Goal: Feedback & Contribution: Contribute content

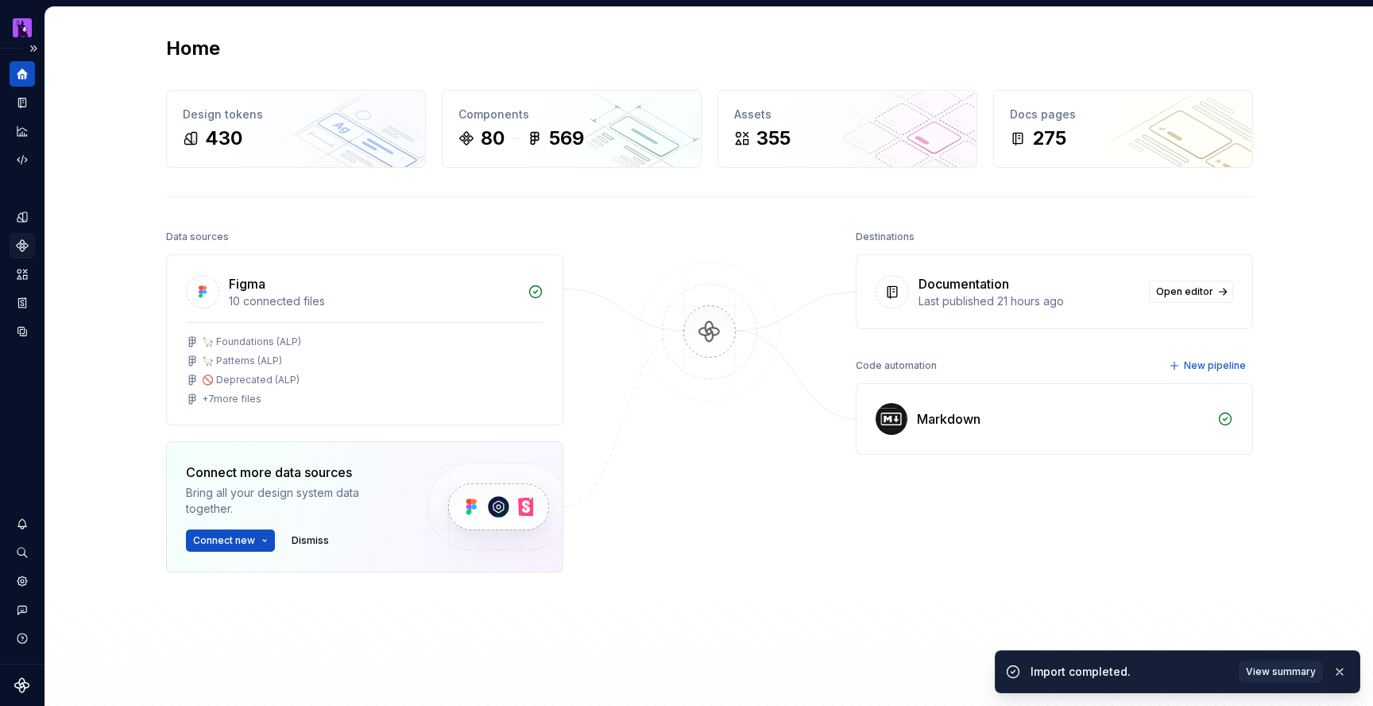
click at [23, 247] on icon "Components" at bounding box center [22, 245] width 11 height 11
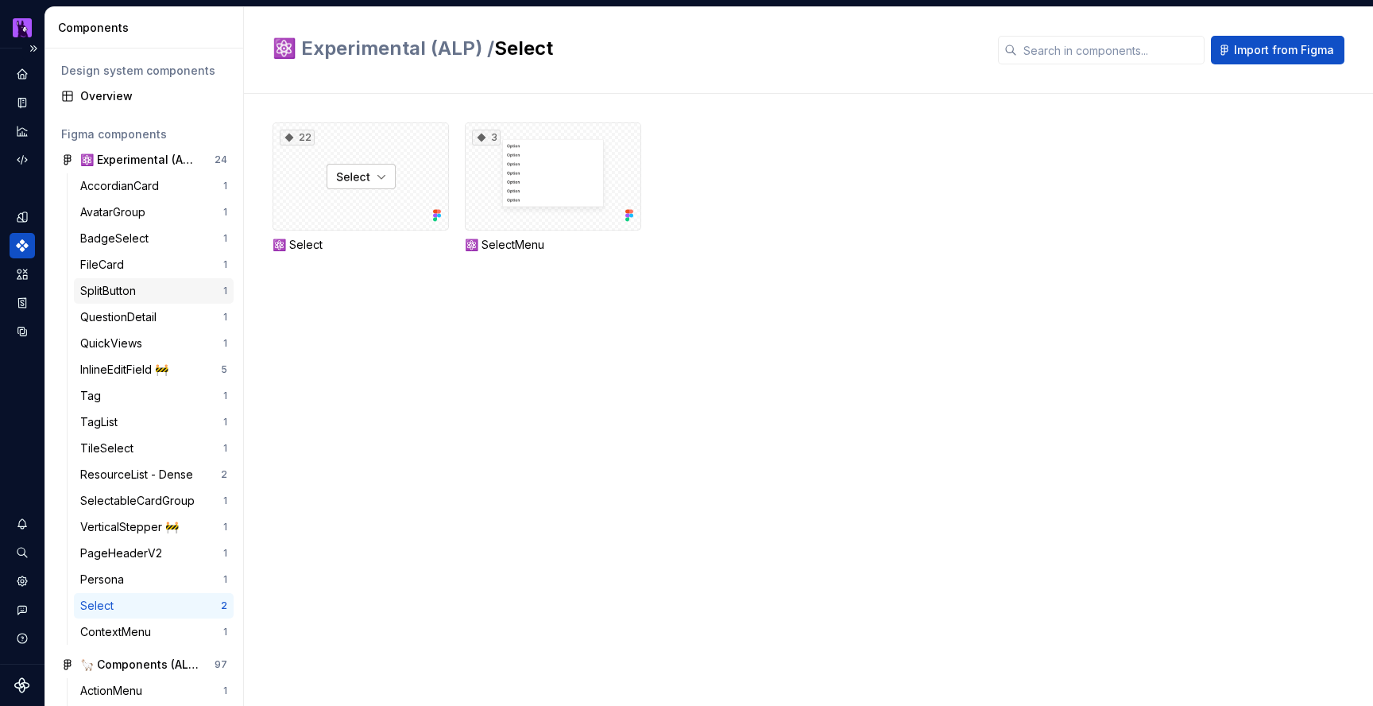
scroll to position [1126, 0]
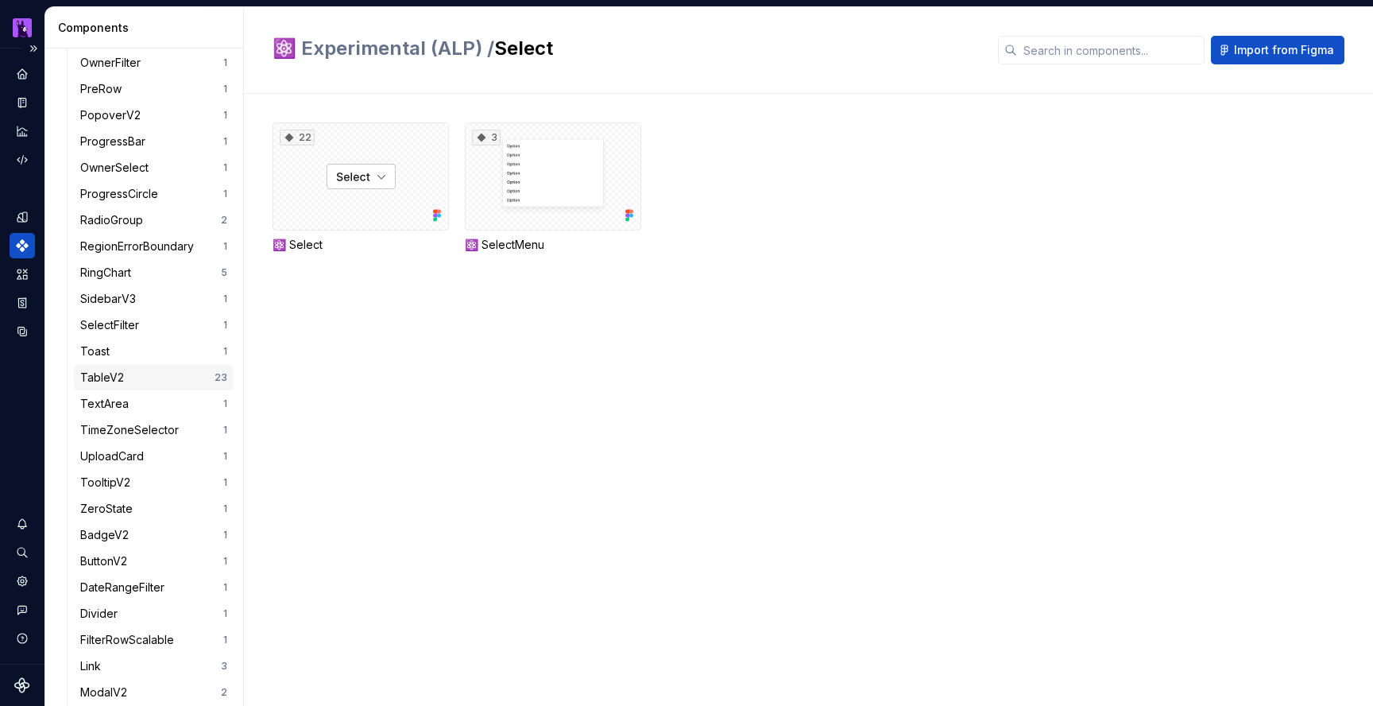
click at [115, 378] on div "TableV2" at bounding box center [105, 378] width 50 height 16
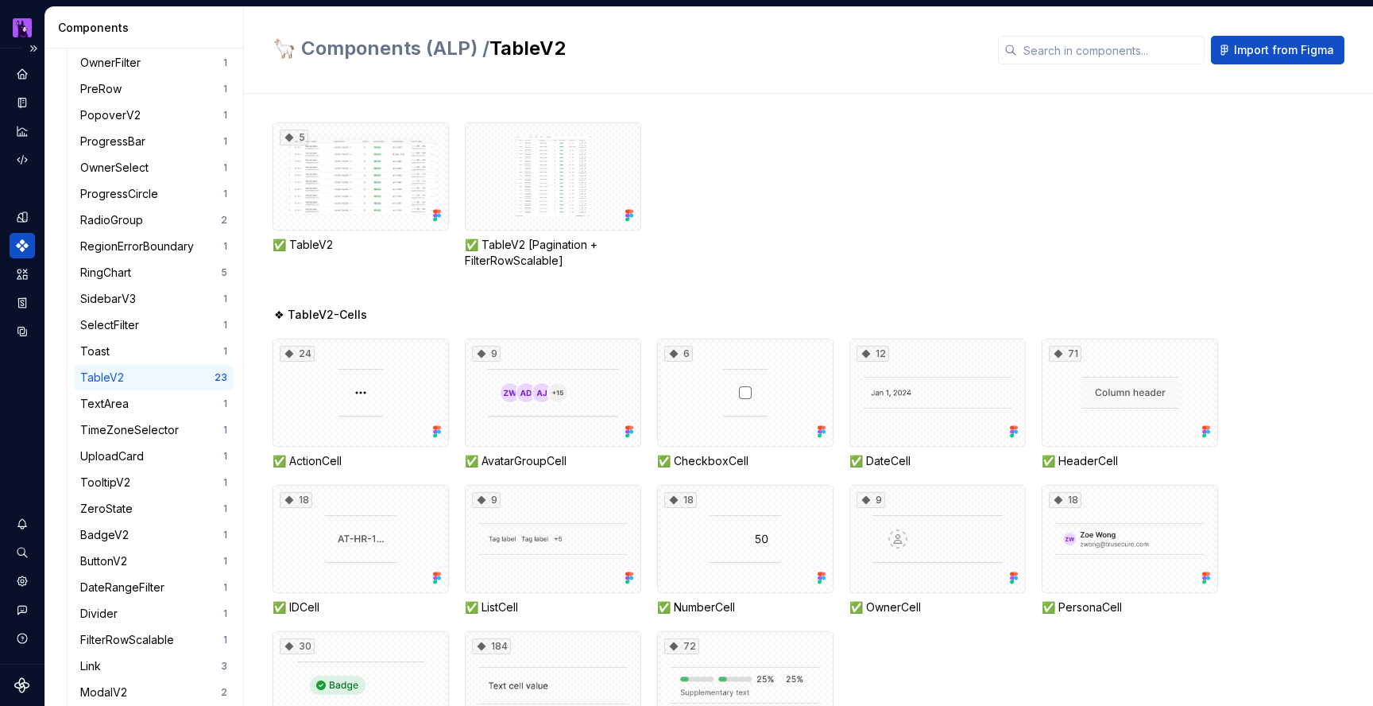
click at [107, 377] on div "TableV2" at bounding box center [105, 378] width 50 height 16
click at [16, 104] on icon "Documentation" at bounding box center [22, 102] width 14 height 14
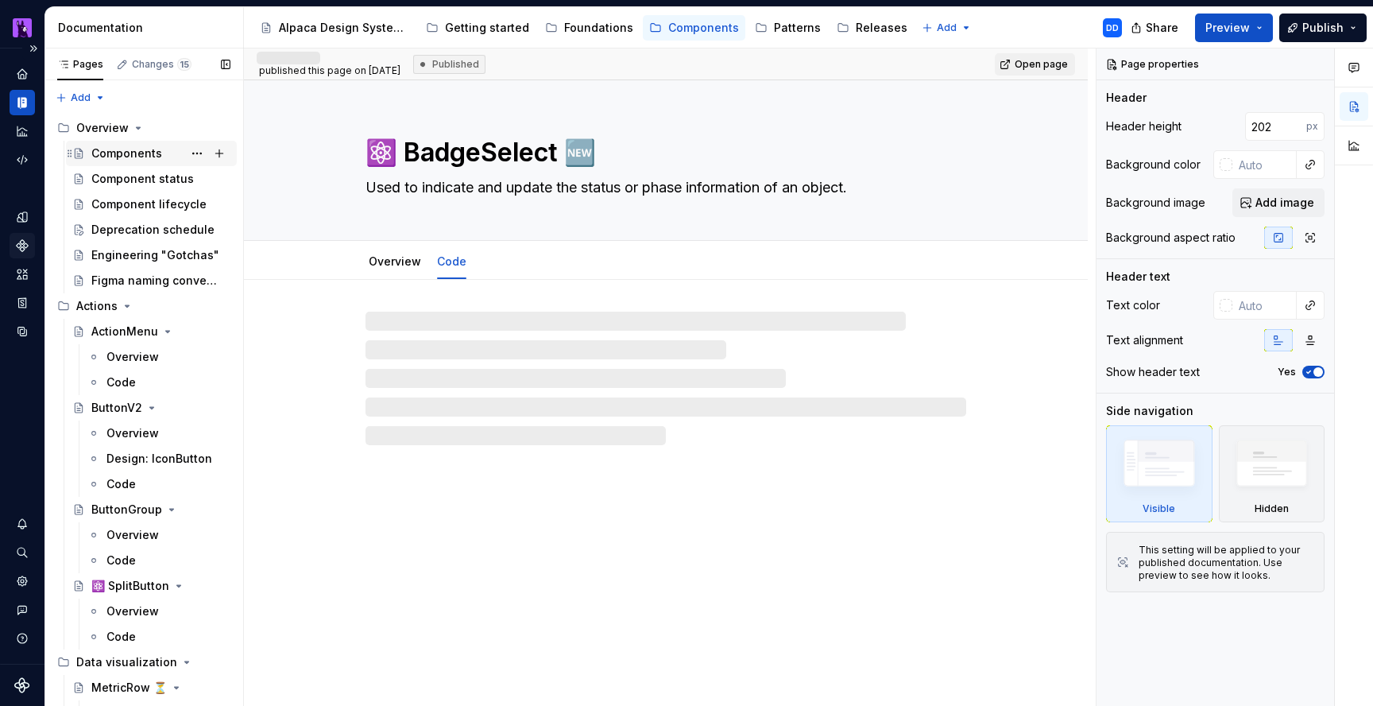
scroll to position [4970, 0]
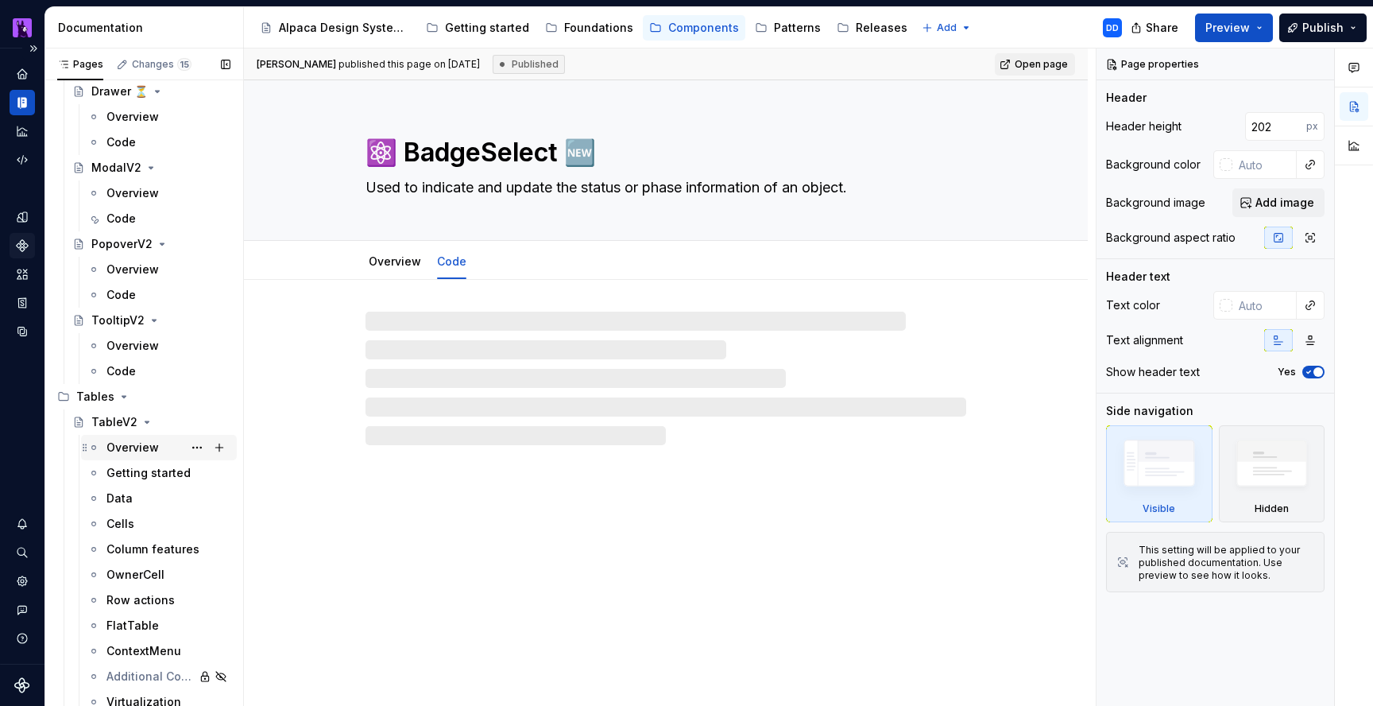
click at [141, 452] on div "Overview" at bounding box center [132, 447] width 52 height 16
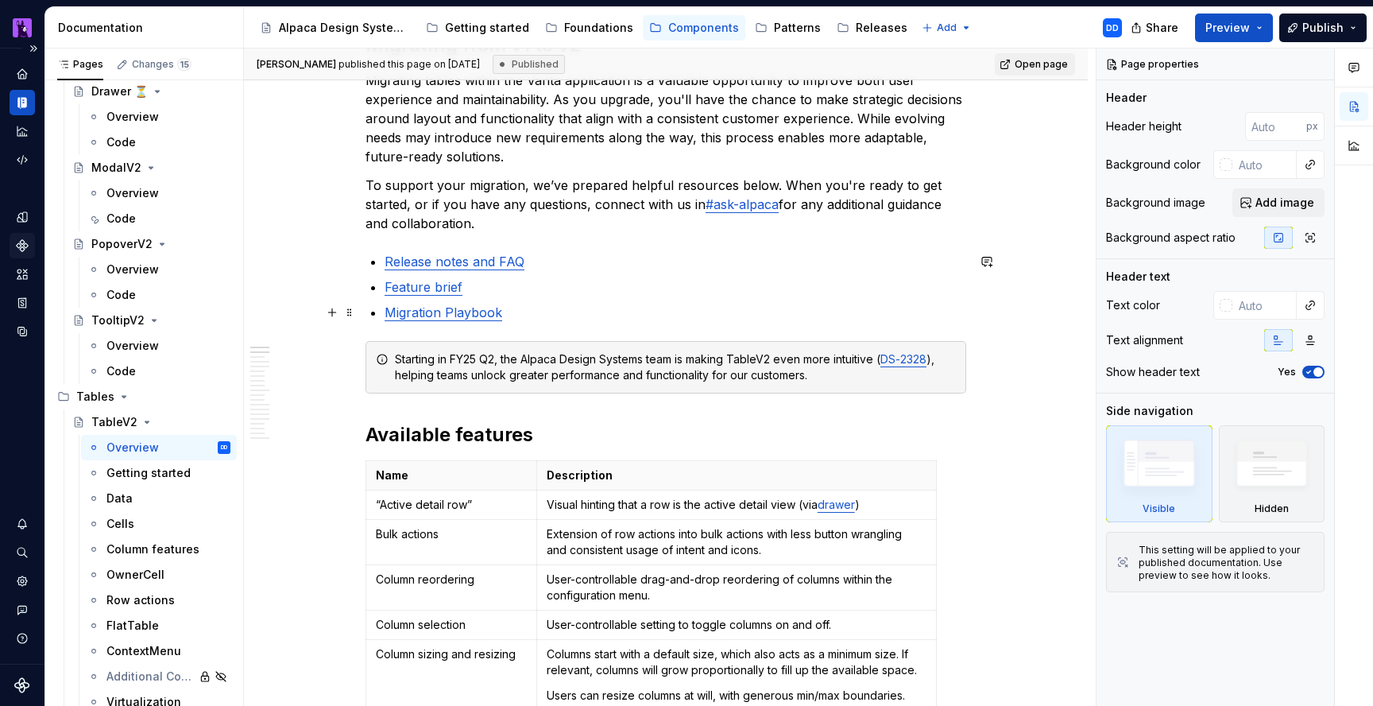
scroll to position [880, 0]
click at [1003, 381] on div "**********" at bounding box center [670, 377] width 852 height 658
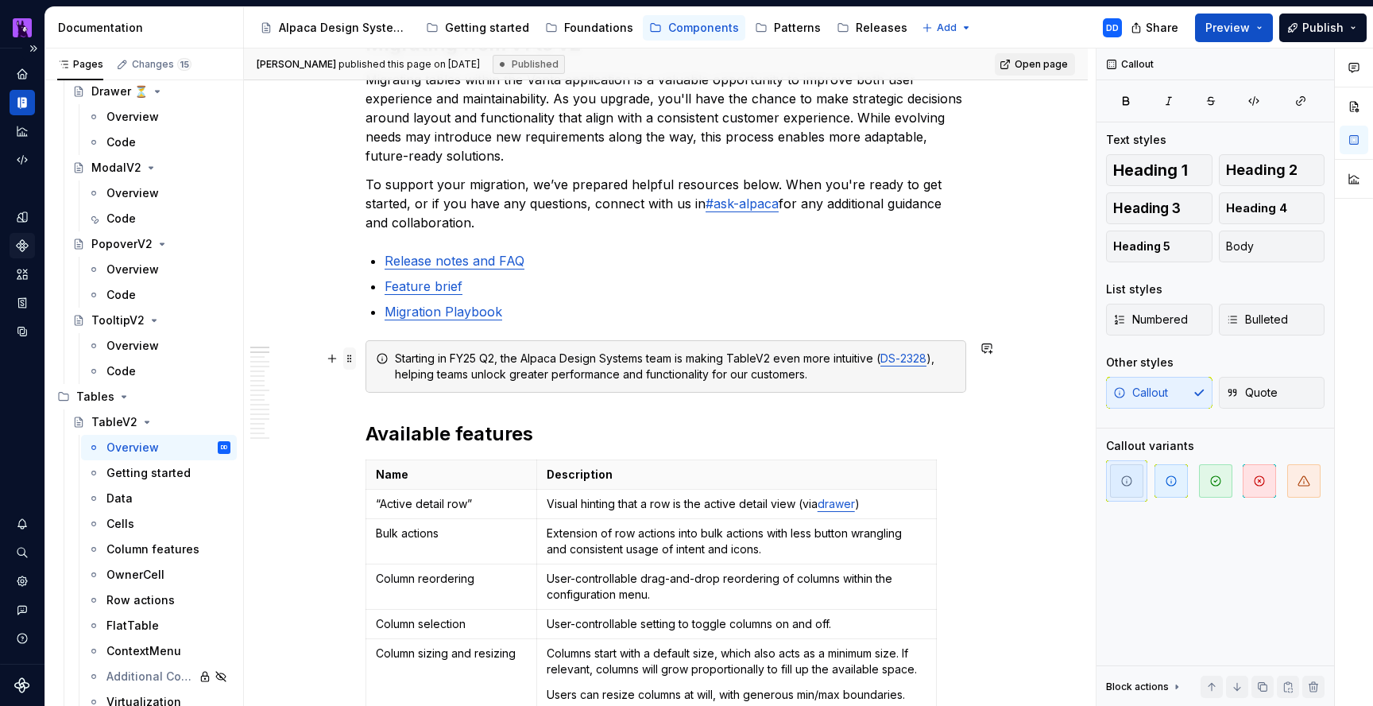
click at [356, 359] on span at bounding box center [349, 358] width 13 height 22
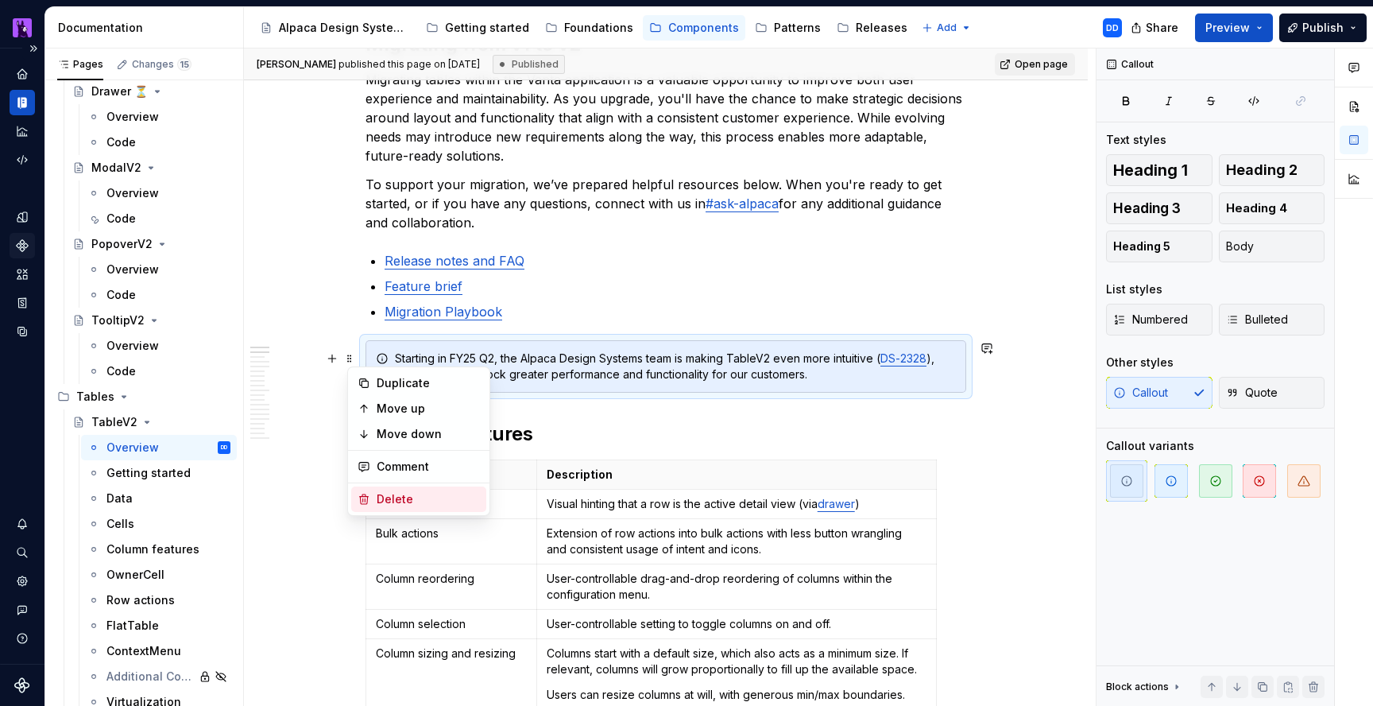
click at [459, 501] on div "Delete" at bounding box center [428, 499] width 103 height 16
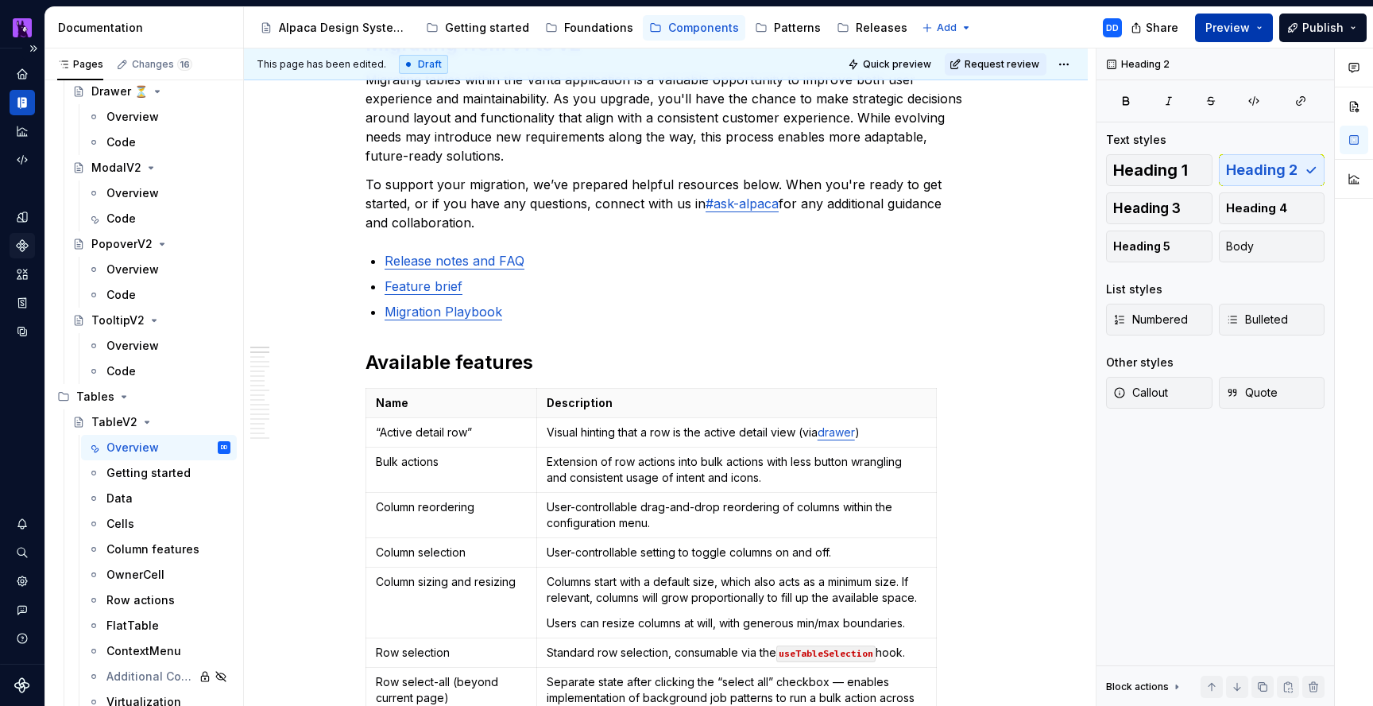
click at [1216, 32] on span "Preview" at bounding box center [1227, 28] width 45 height 16
click at [1313, 24] on span "Publish" at bounding box center [1322, 28] width 41 height 16
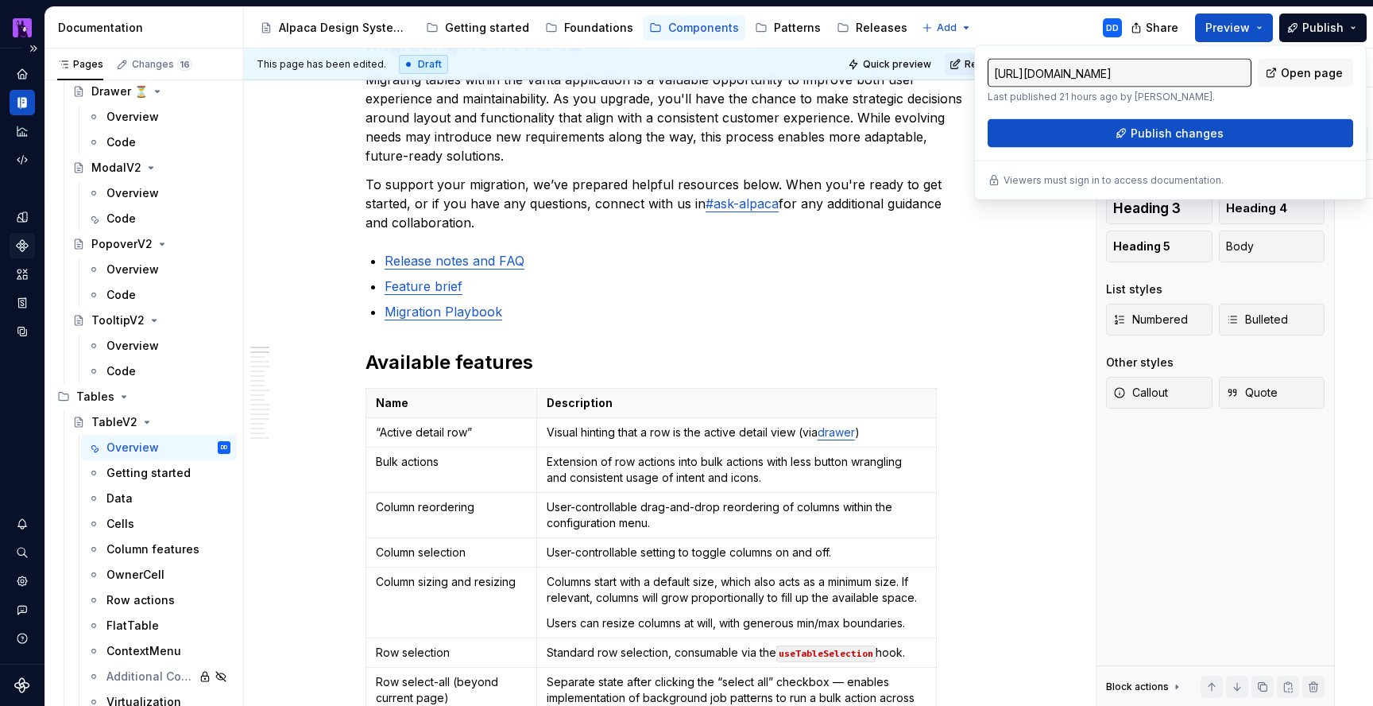
click at [879, 103] on p "Migrating tables within the Vanta application is a valuable opportunity to impr…" at bounding box center [666, 117] width 601 height 95
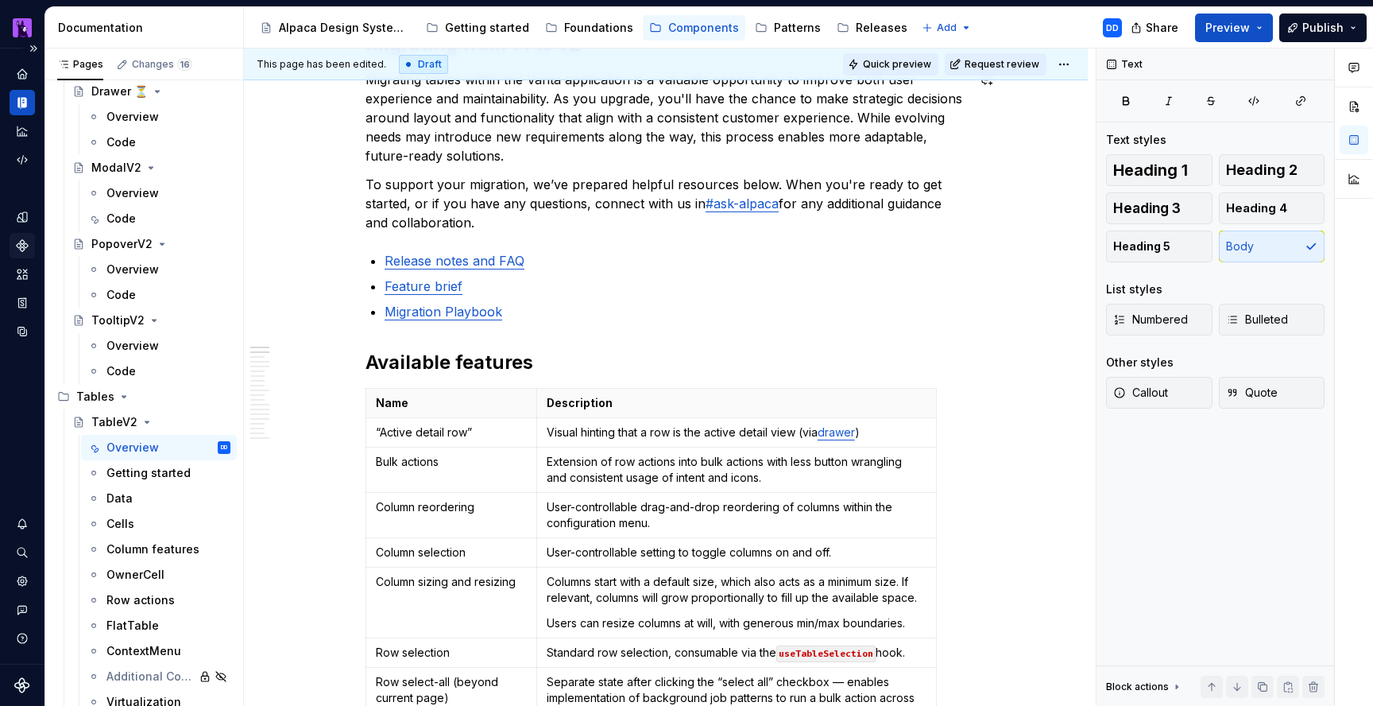
click at [895, 69] on span "Quick preview" at bounding box center [897, 64] width 68 height 13
type textarea "*"
click at [1321, 30] on span "Publish" at bounding box center [1322, 28] width 41 height 16
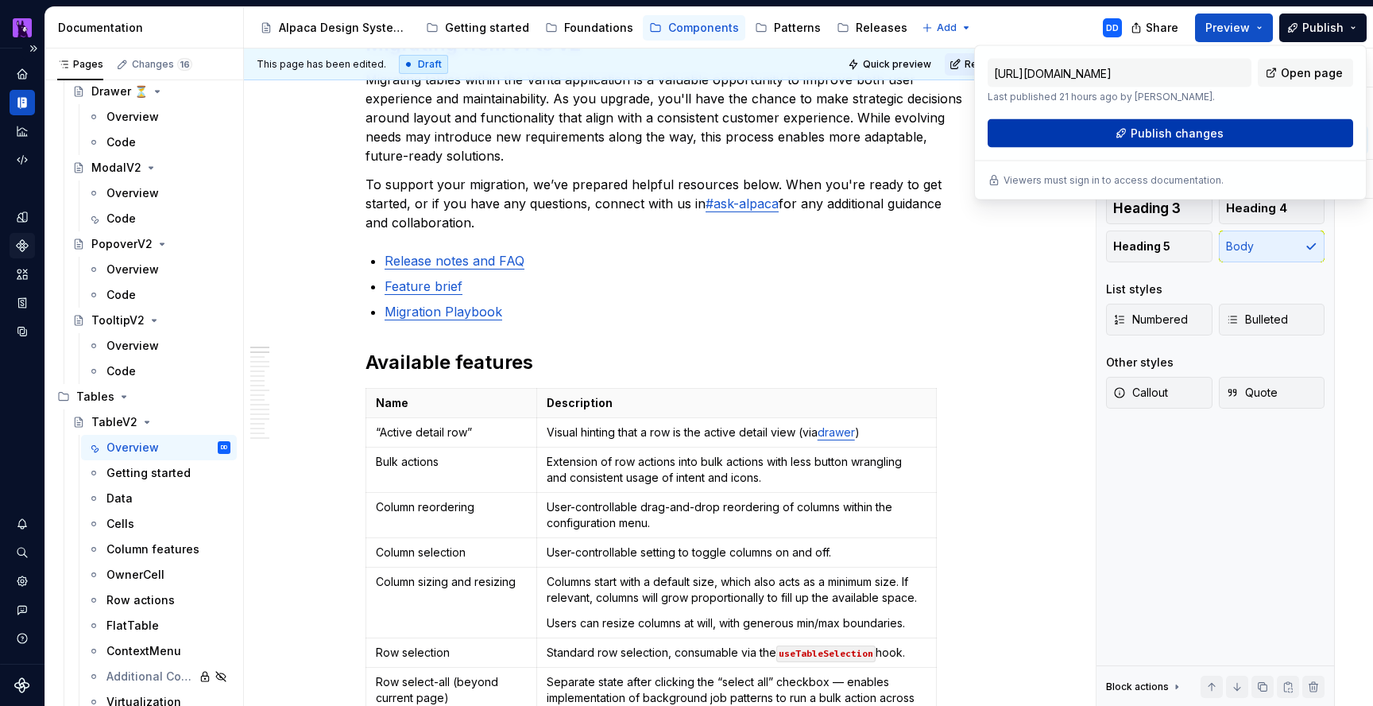
click at [1151, 128] on span "Publish changes" at bounding box center [1177, 134] width 93 height 16
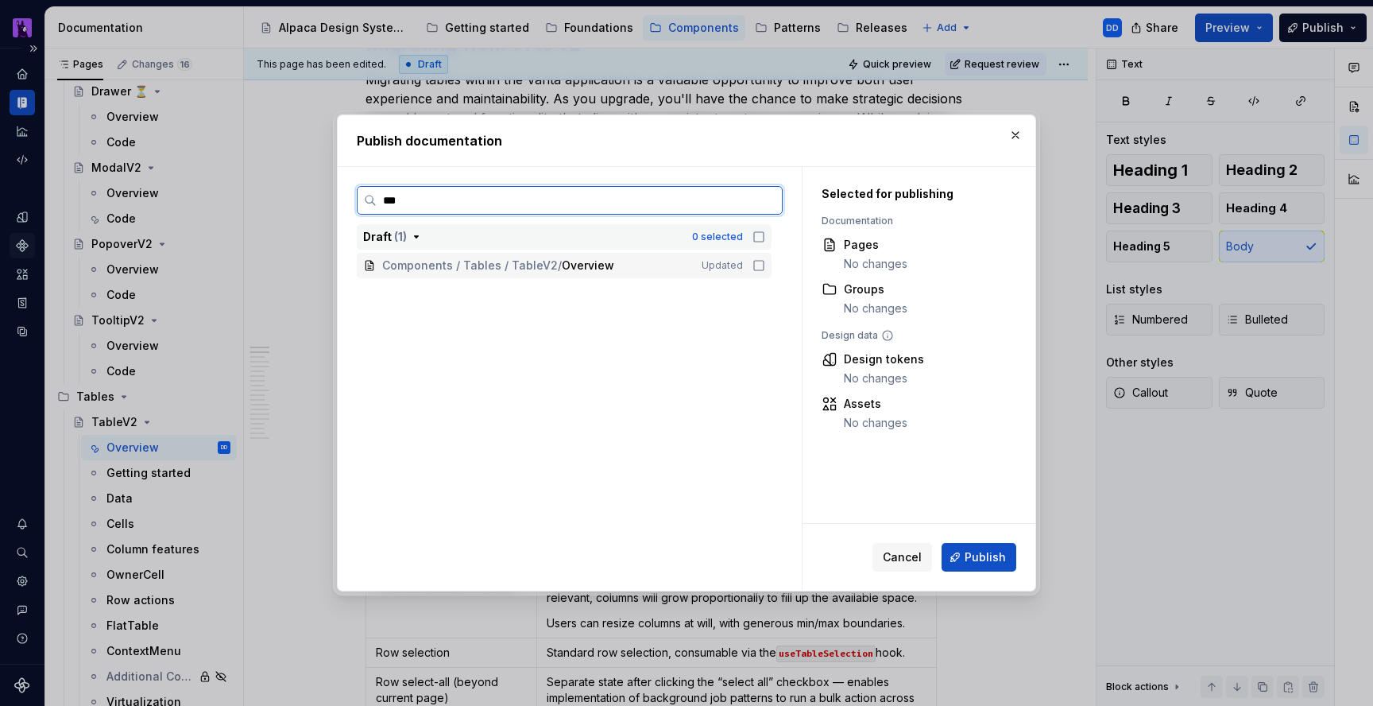
type input "****"
click at [761, 268] on icon at bounding box center [759, 265] width 13 height 13
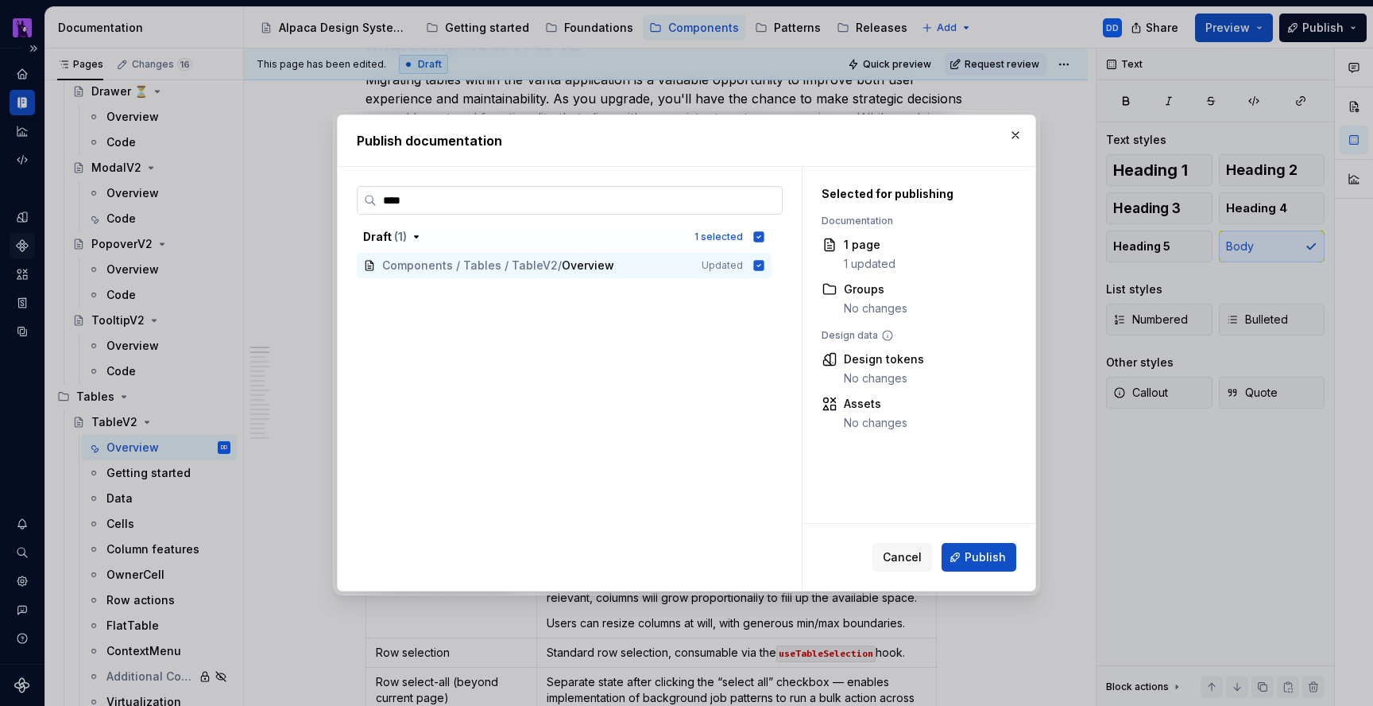
click at [769, 201] on input "****" at bounding box center [579, 200] width 405 height 16
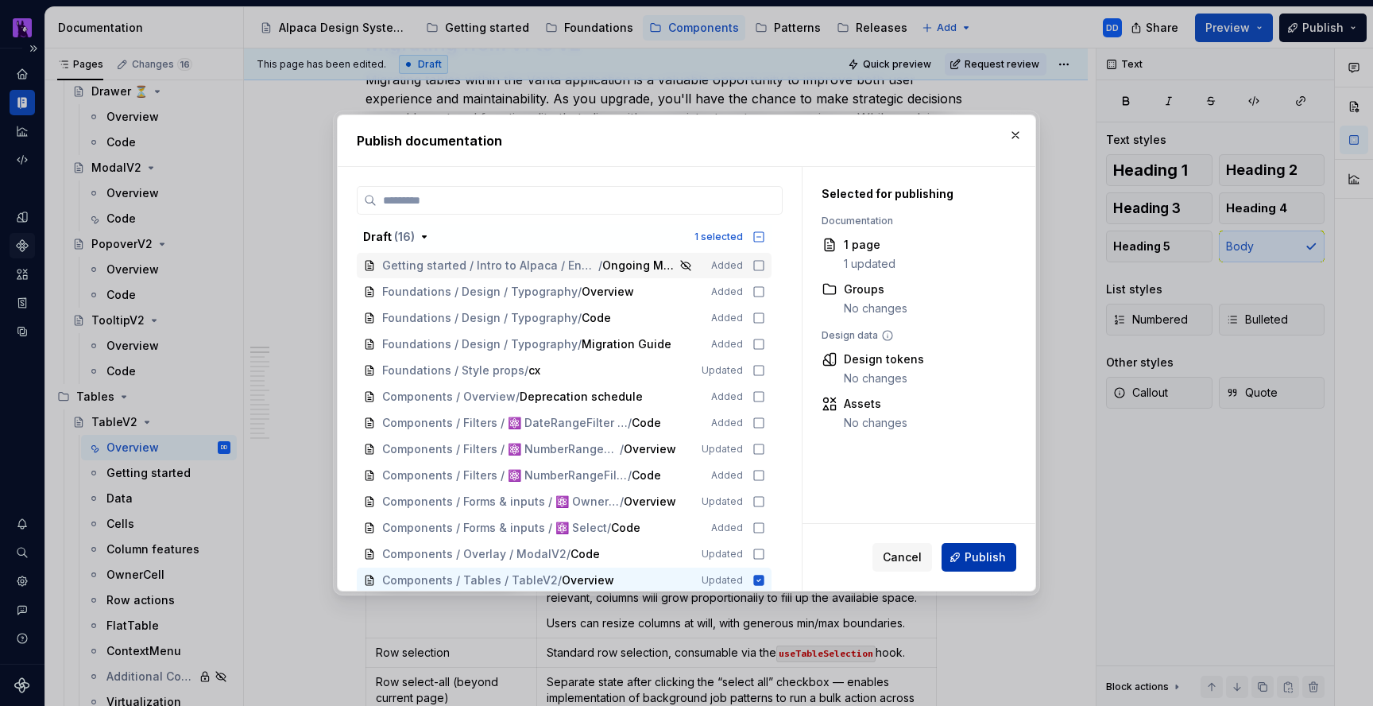
click at [983, 551] on span "Publish" at bounding box center [985, 557] width 41 height 16
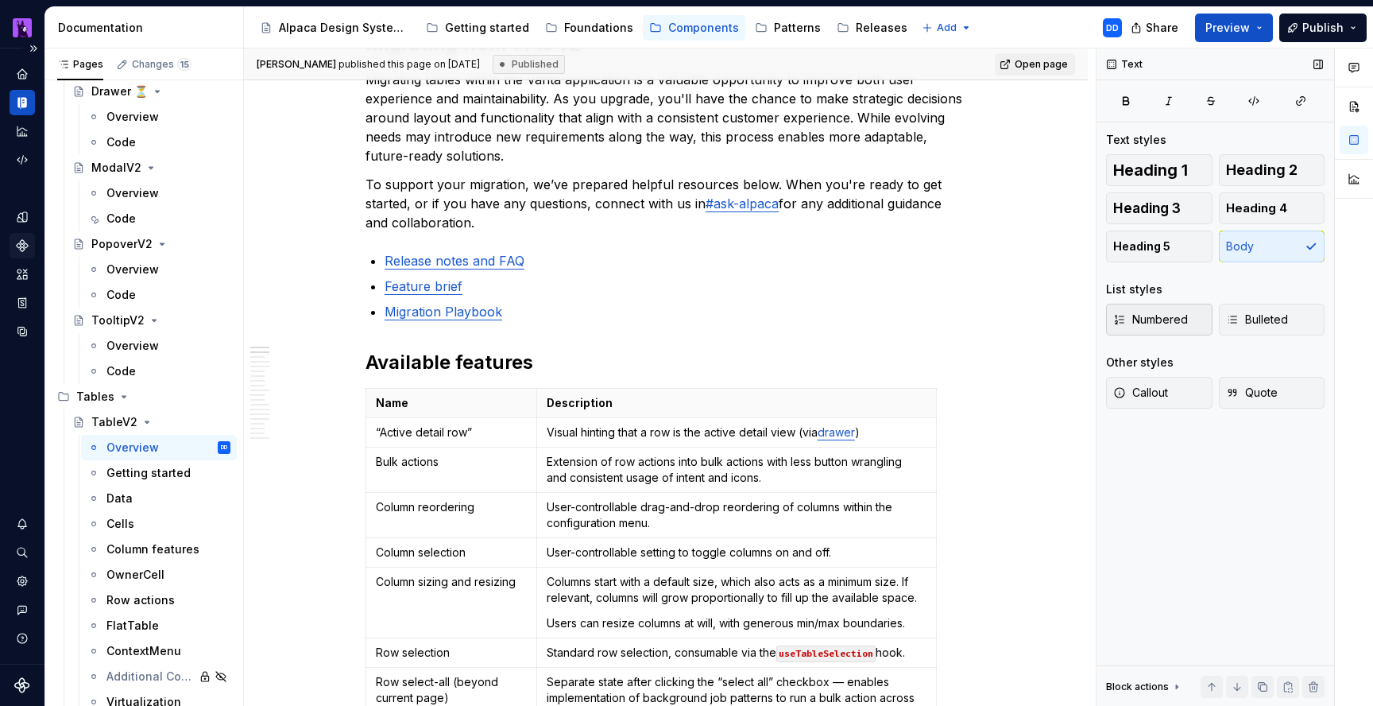
type textarea "*"
